Goal: Information Seeking & Learning: Learn about a topic

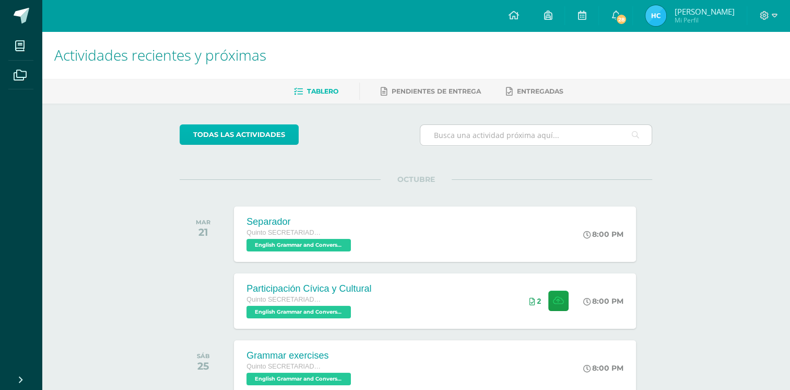
drag, startPoint x: 278, startPoint y: 133, endPoint x: 618, endPoint y: 140, distance: 340.7
click at [278, 133] on link "todas las Actividades" at bounding box center [239, 134] width 119 height 20
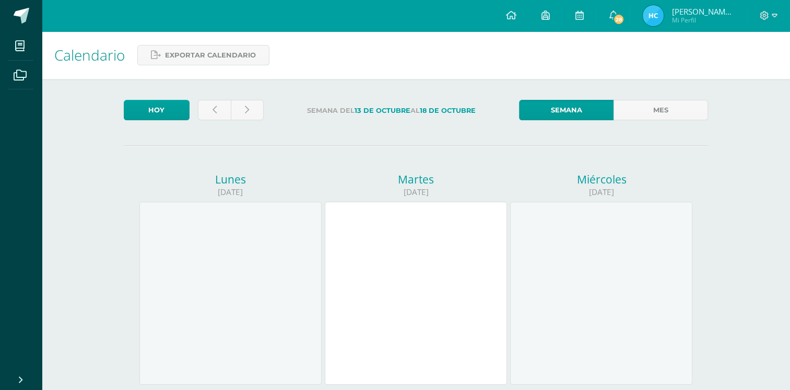
scroll to position [10, 0]
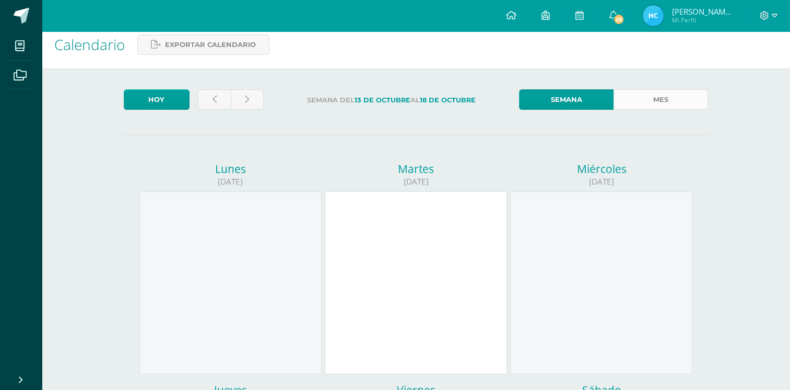
click at [666, 101] on link "Mes" at bounding box center [661, 99] width 95 height 20
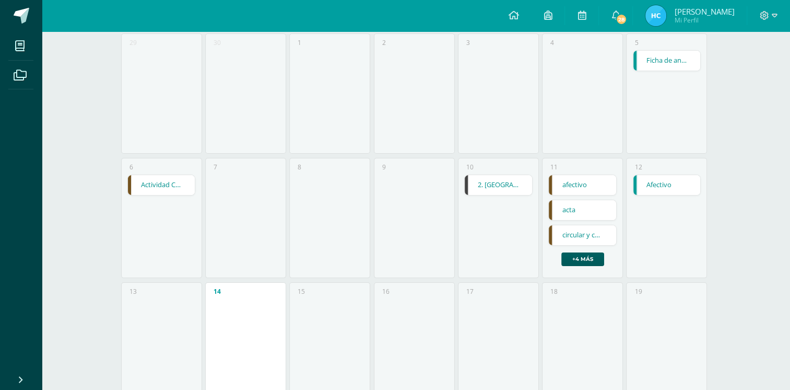
scroll to position [175, 0]
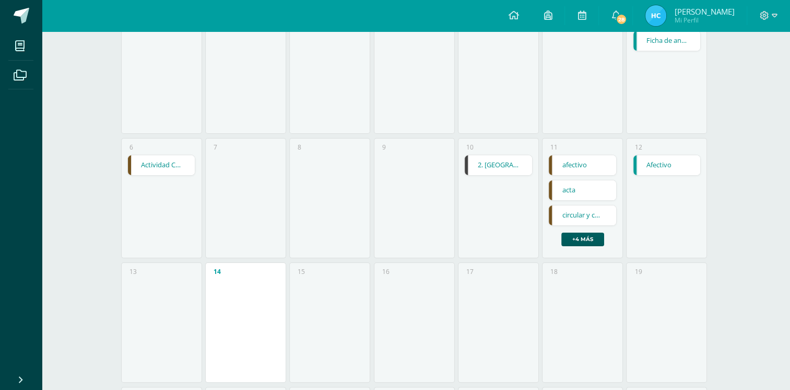
click at [566, 164] on link "afectivo" at bounding box center [582, 165] width 67 height 20
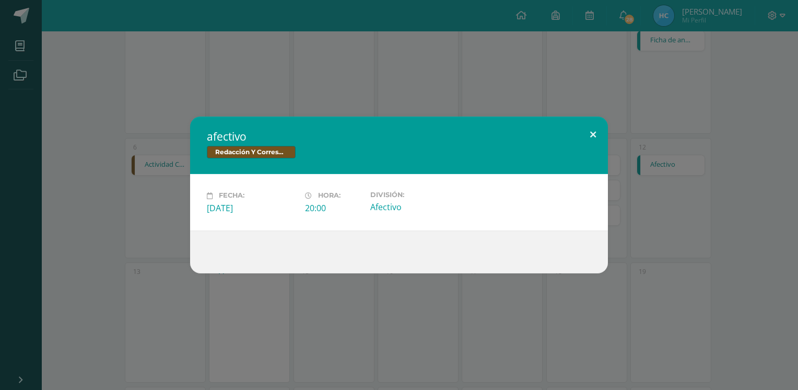
click at [596, 134] on button at bounding box center [593, 134] width 30 height 36
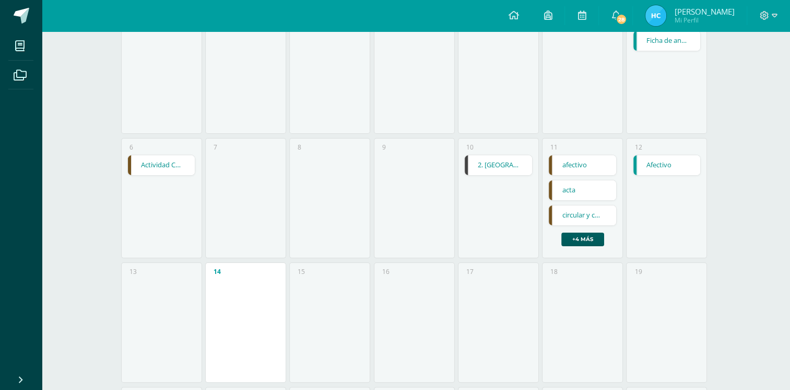
click at [580, 195] on link "acta" at bounding box center [582, 190] width 67 height 20
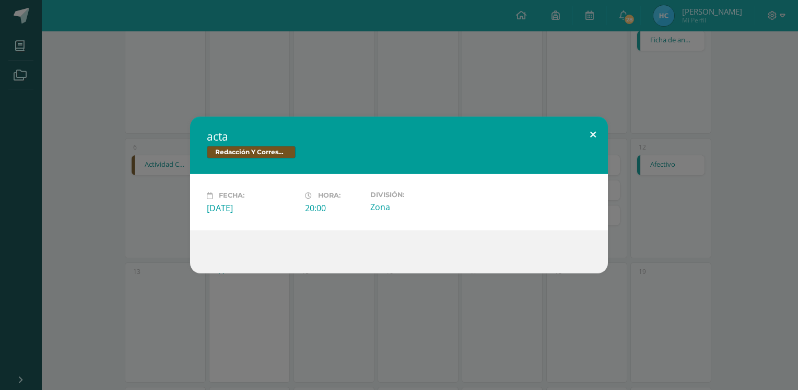
click at [591, 135] on button at bounding box center [593, 134] width 30 height 36
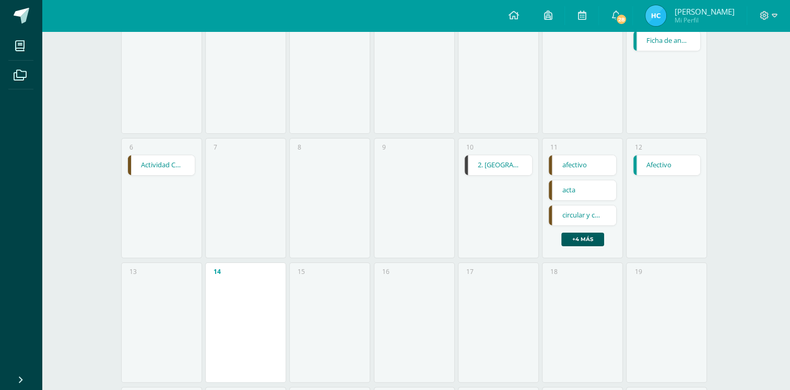
click at [582, 219] on link "circular y conocimiento" at bounding box center [582, 215] width 67 height 20
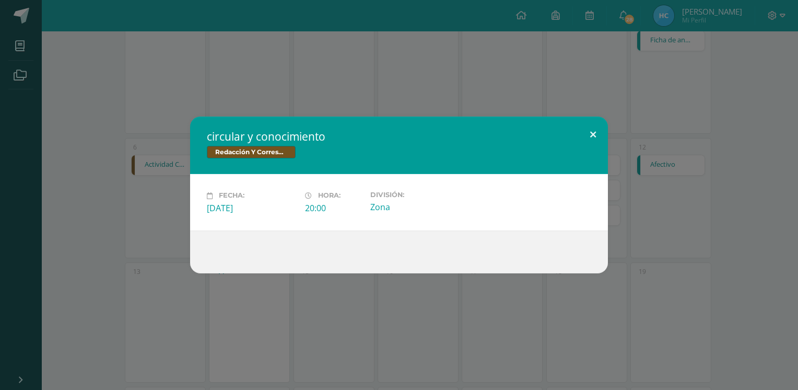
click at [591, 133] on button at bounding box center [593, 134] width 30 height 36
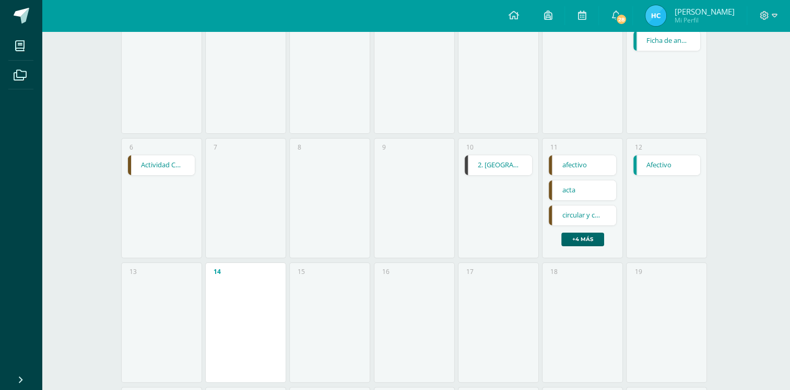
click at [581, 239] on link "+4 más" at bounding box center [583, 239] width 43 height 14
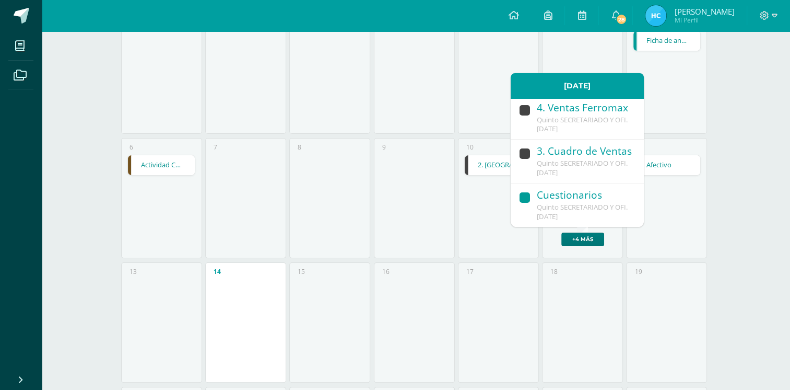
scroll to position [214, 0]
click at [592, 201] on div "Cuestionarios" at bounding box center [585, 196] width 97 height 14
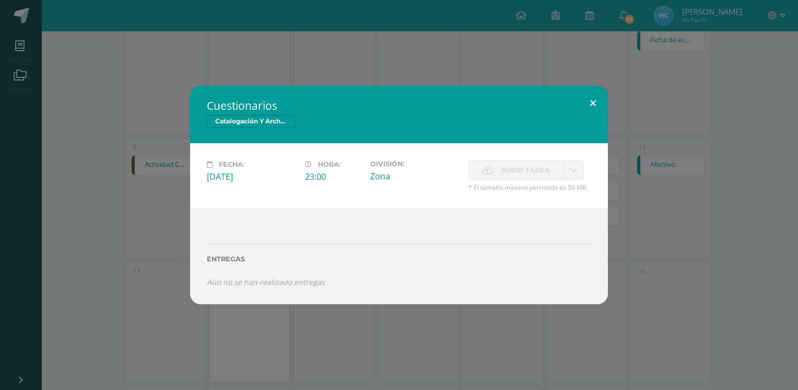
click at [596, 99] on button at bounding box center [593, 104] width 30 height 36
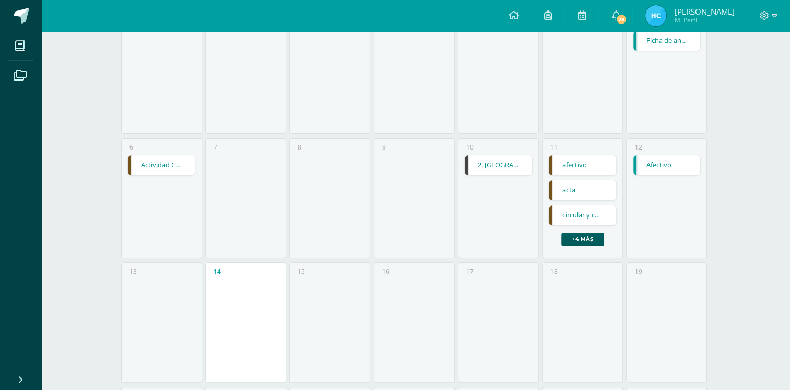
click at [586, 200] on div "acta" at bounding box center [582, 190] width 68 height 21
click at [581, 246] on div "11 afectivo afectivo Redacción Y Correspondencia II Fecha: Sábado 11 de Octubre…" at bounding box center [582, 198] width 81 height 120
click at [579, 235] on link "+4 más" at bounding box center [583, 239] width 43 height 14
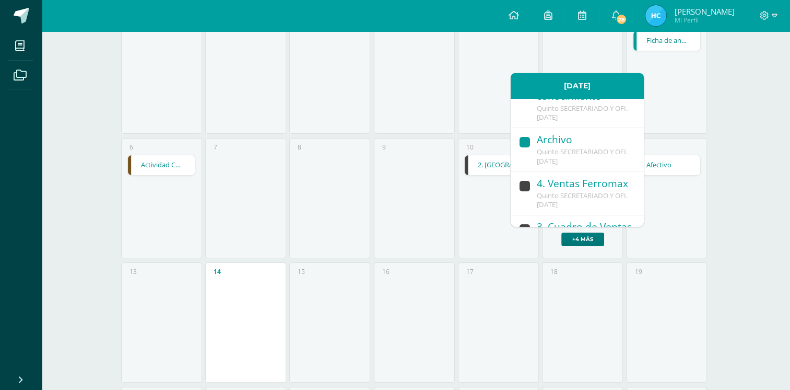
scroll to position [109, 0]
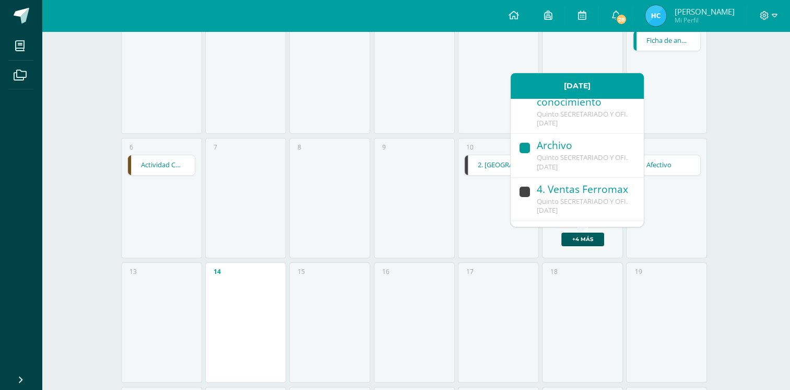
click at [587, 155] on span "Quinto SECRETARIADO Y OFI. [DATE]" at bounding box center [582, 162] width 91 height 19
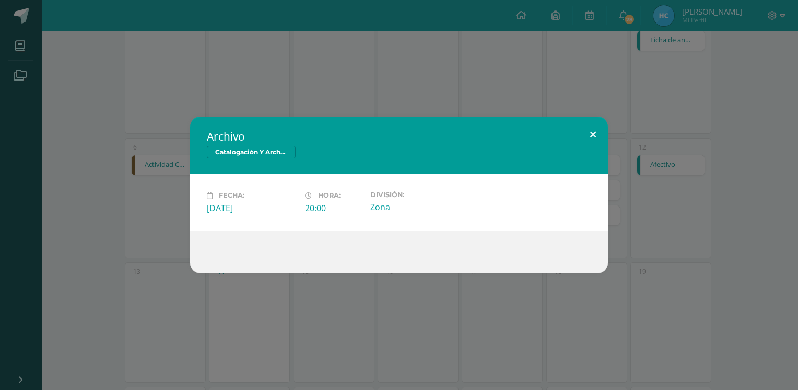
click at [601, 122] on button at bounding box center [593, 134] width 30 height 36
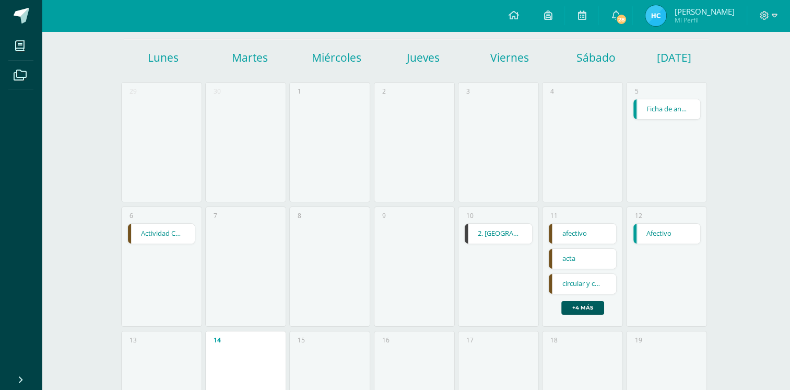
scroll to position [0, 0]
